Goal: Information Seeking & Learning: Learn about a topic

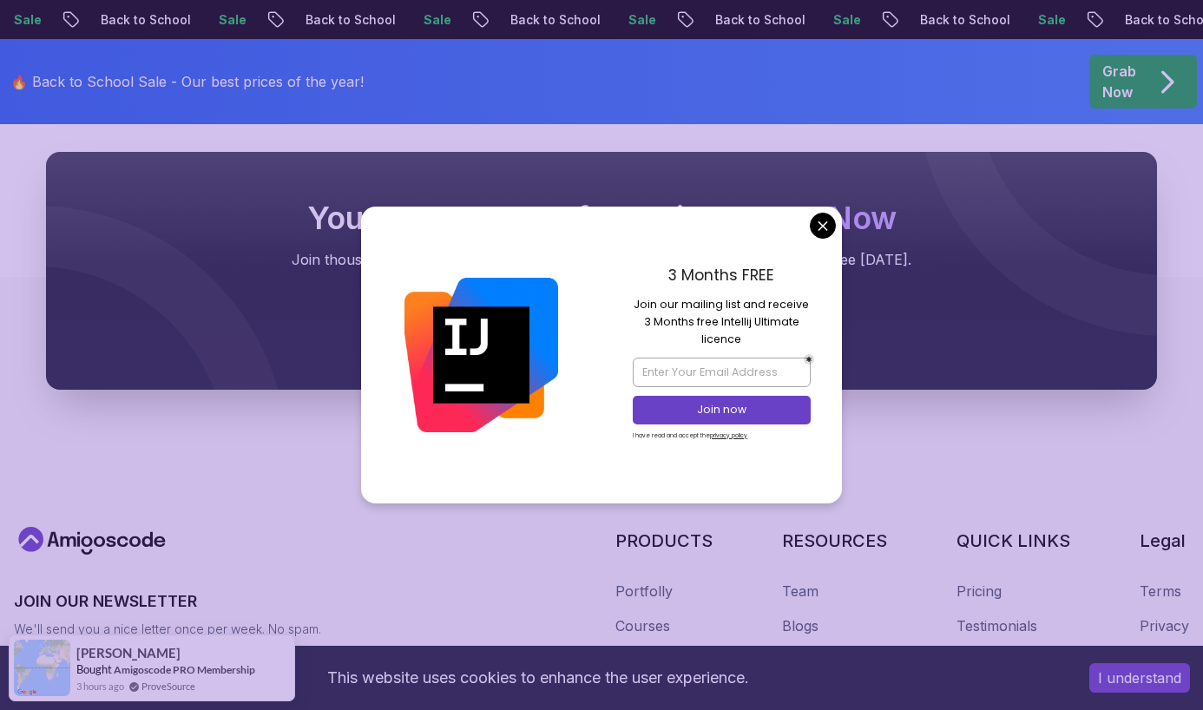
scroll to position [1734, 0]
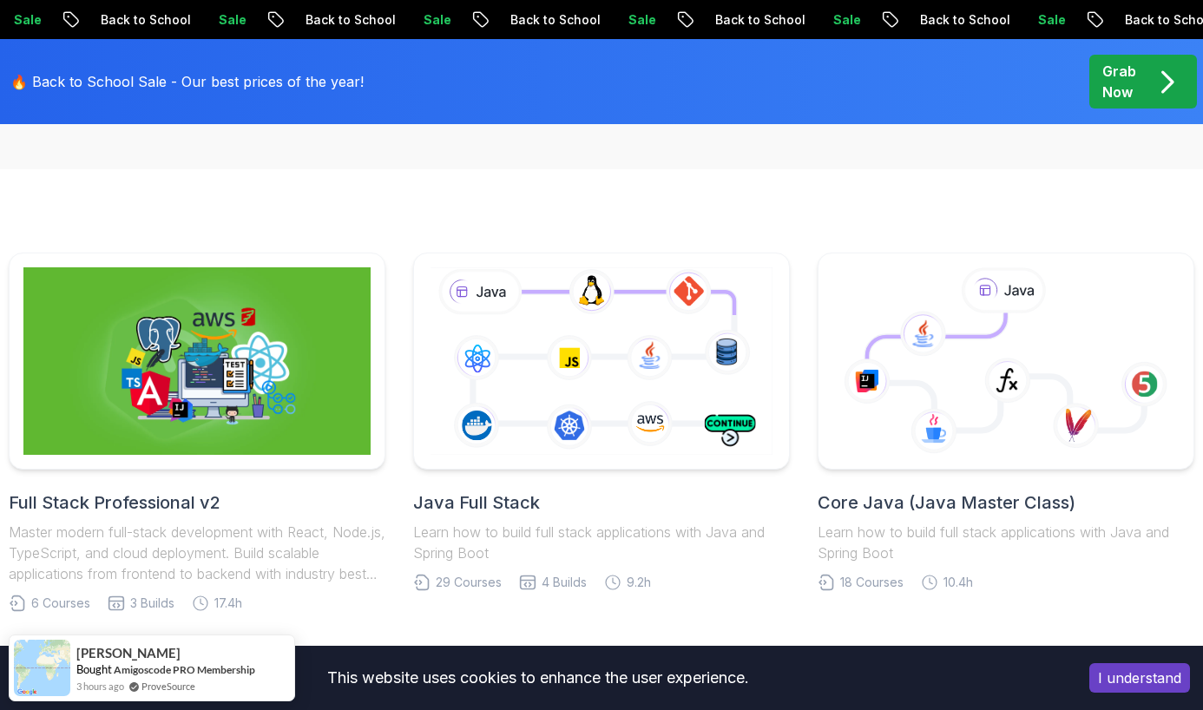
scroll to position [363, 0]
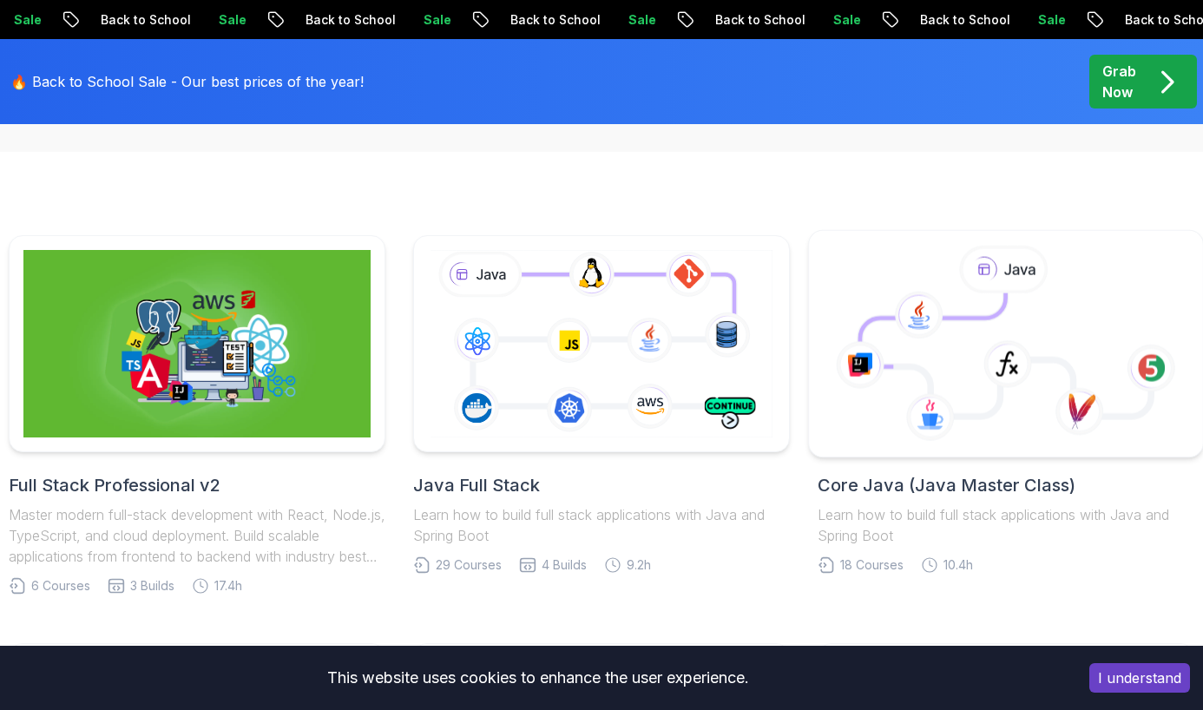
click at [910, 317] on icon at bounding box center [919, 315] width 49 height 48
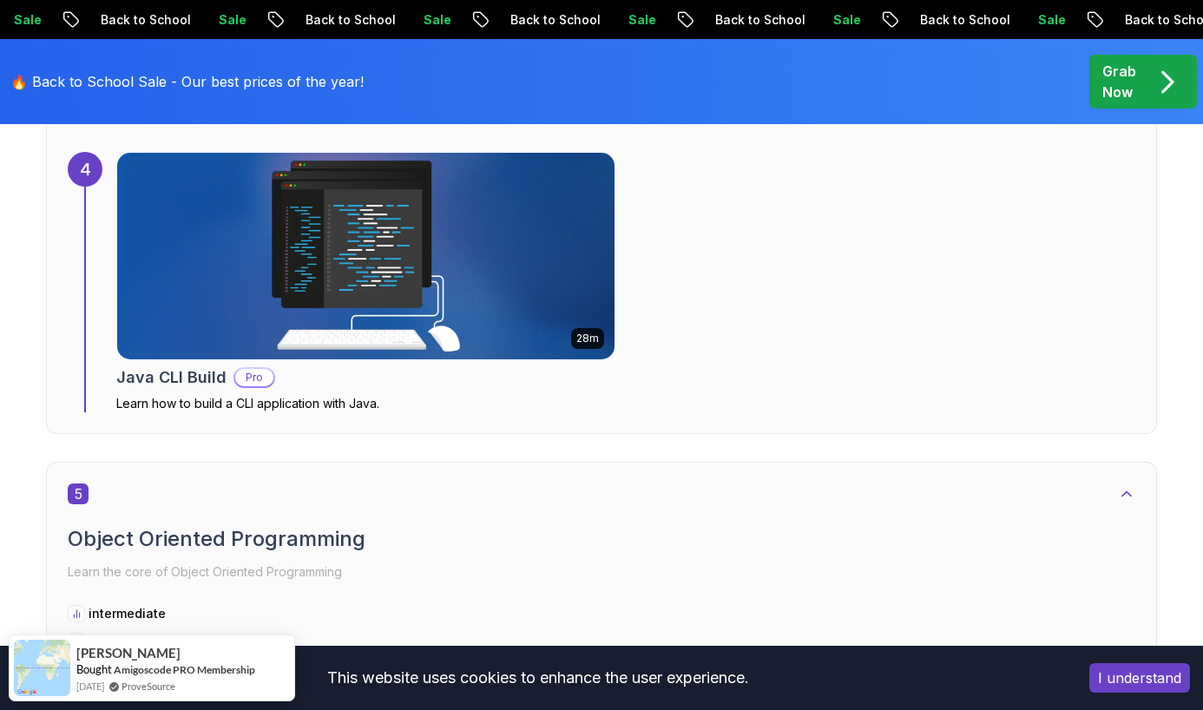
scroll to position [3020, 0]
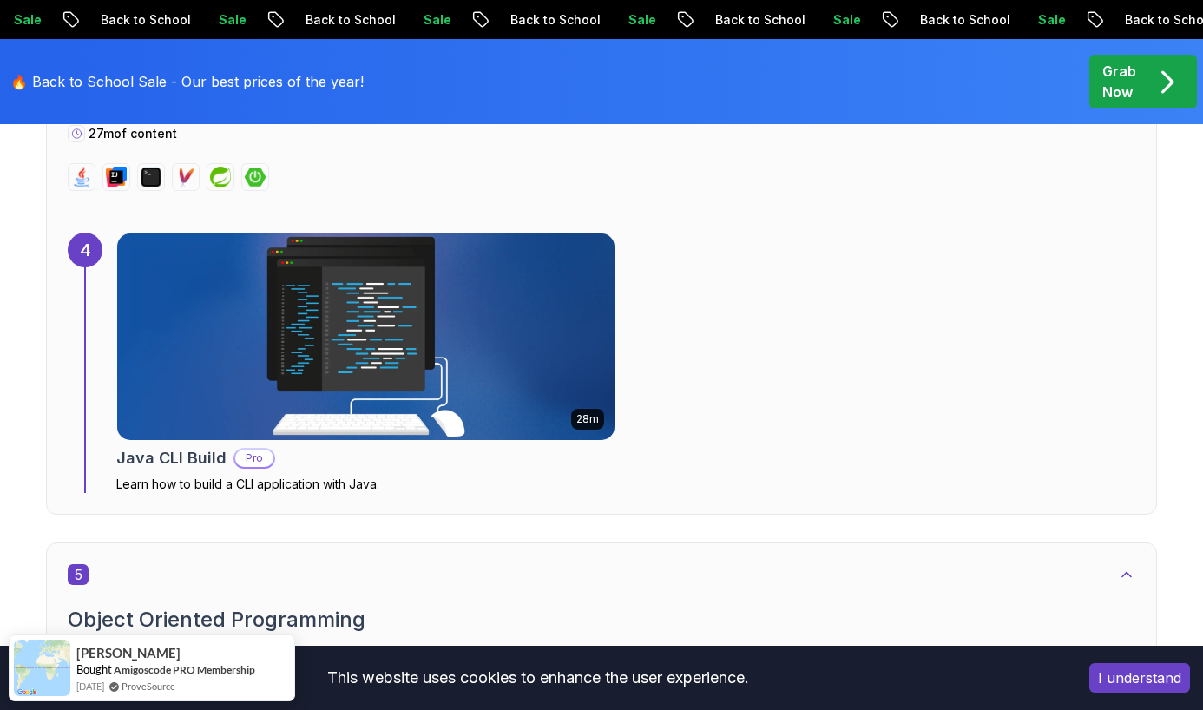
click at [504, 323] on img at bounding box center [366, 336] width 523 height 217
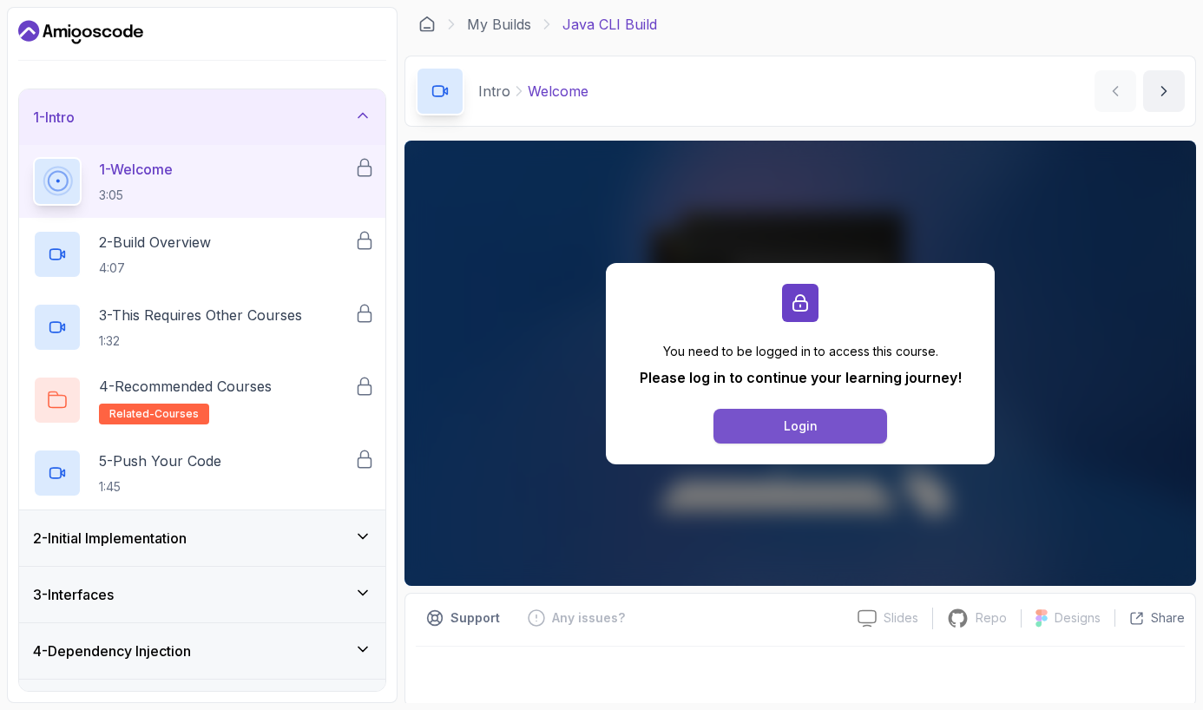
click at [767, 435] on button "Login" at bounding box center [801, 426] width 174 height 35
